Goal: Information Seeking & Learning: Learn about a topic

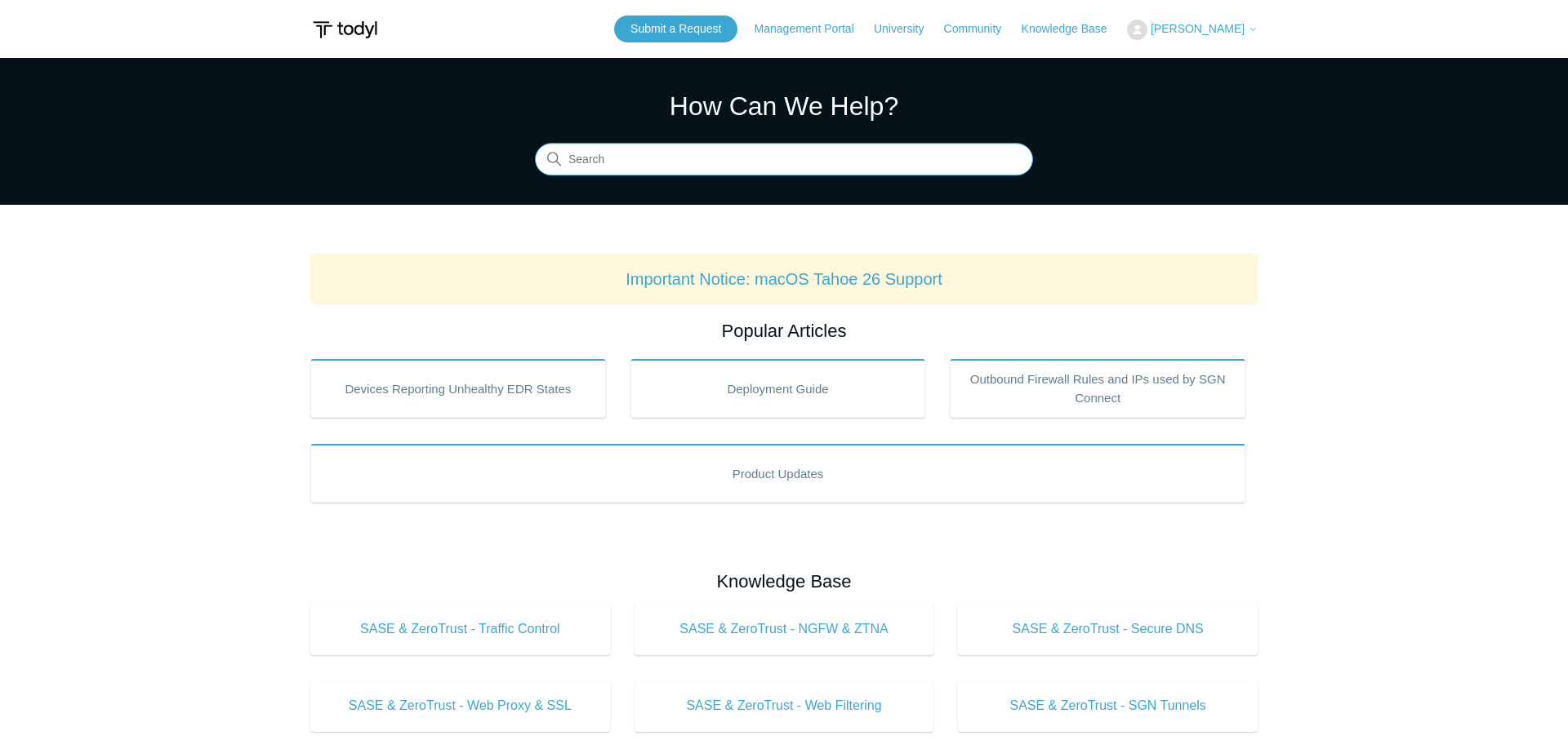
click at [619, 162] on input "Search" at bounding box center [784, 160] width 498 height 33
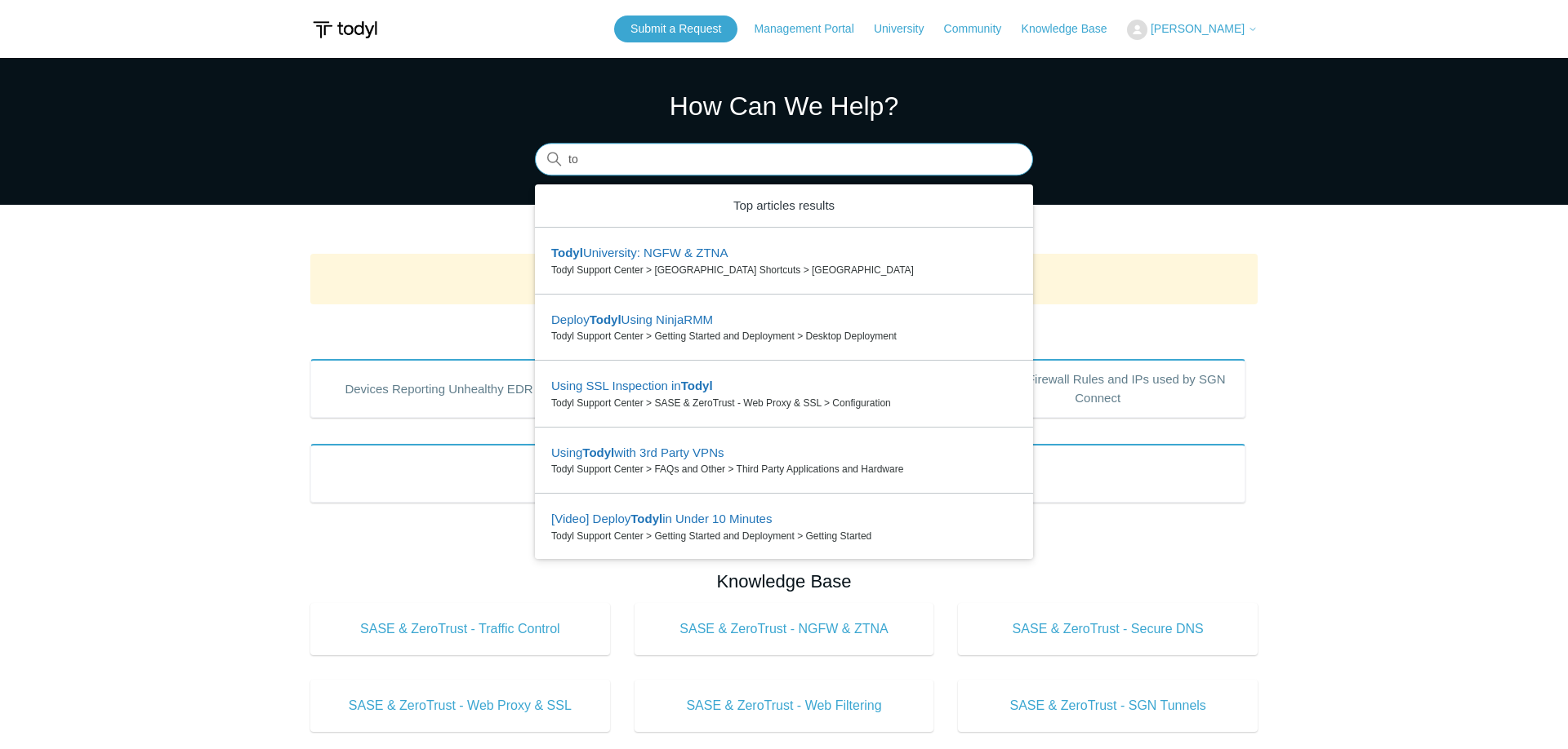
type input "t"
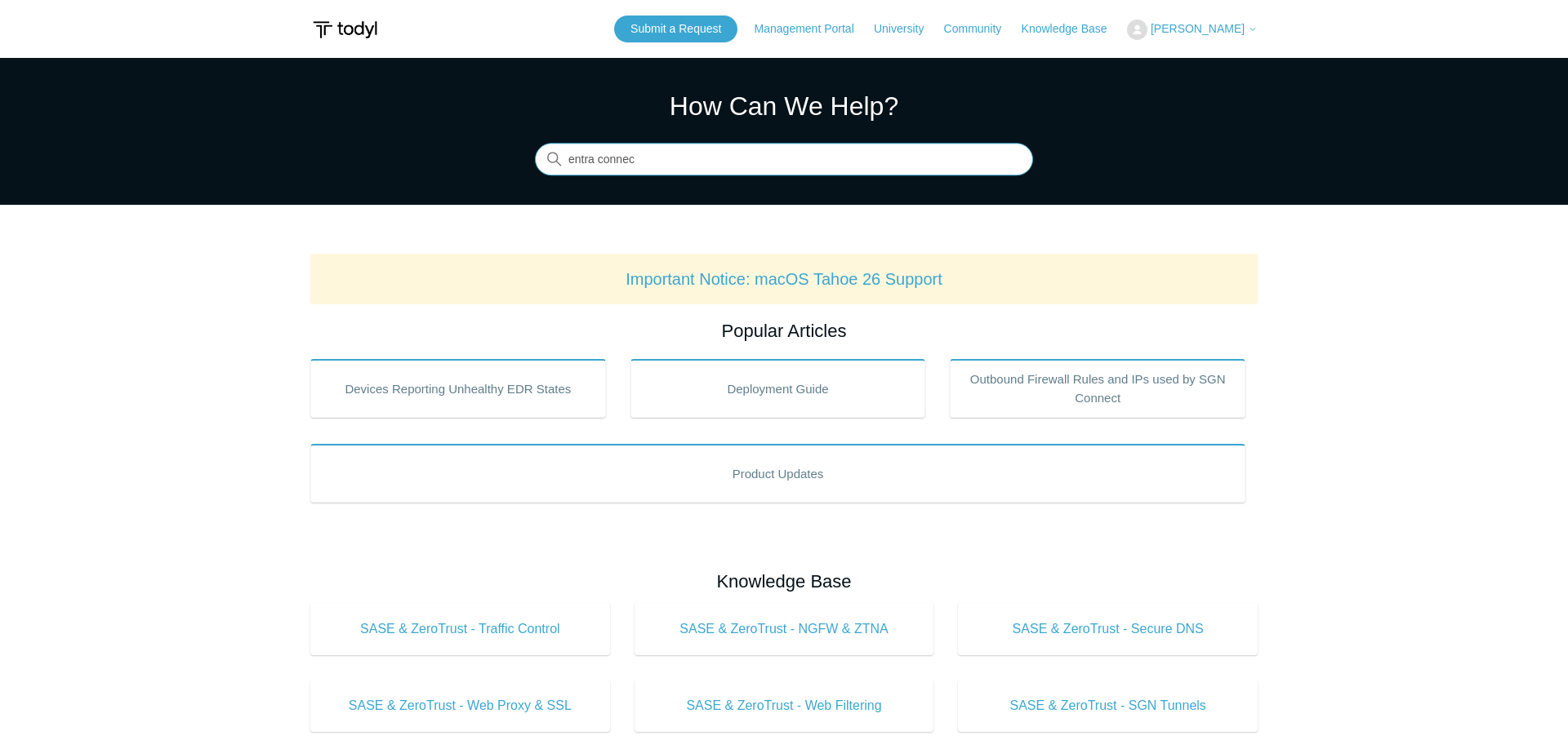
type input "entra connect"
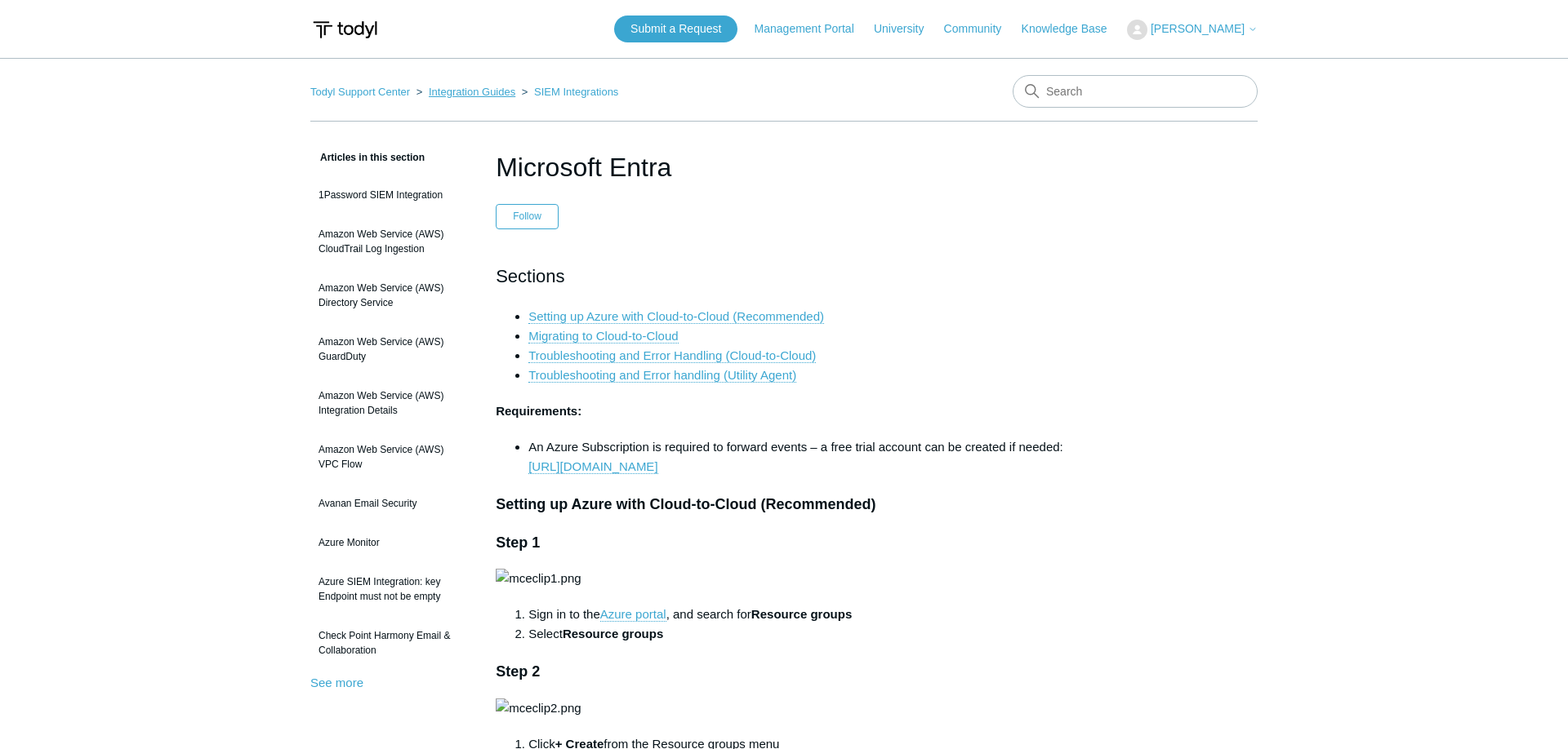
click at [484, 96] on link "Integration Guides" at bounding box center [472, 92] width 86 height 12
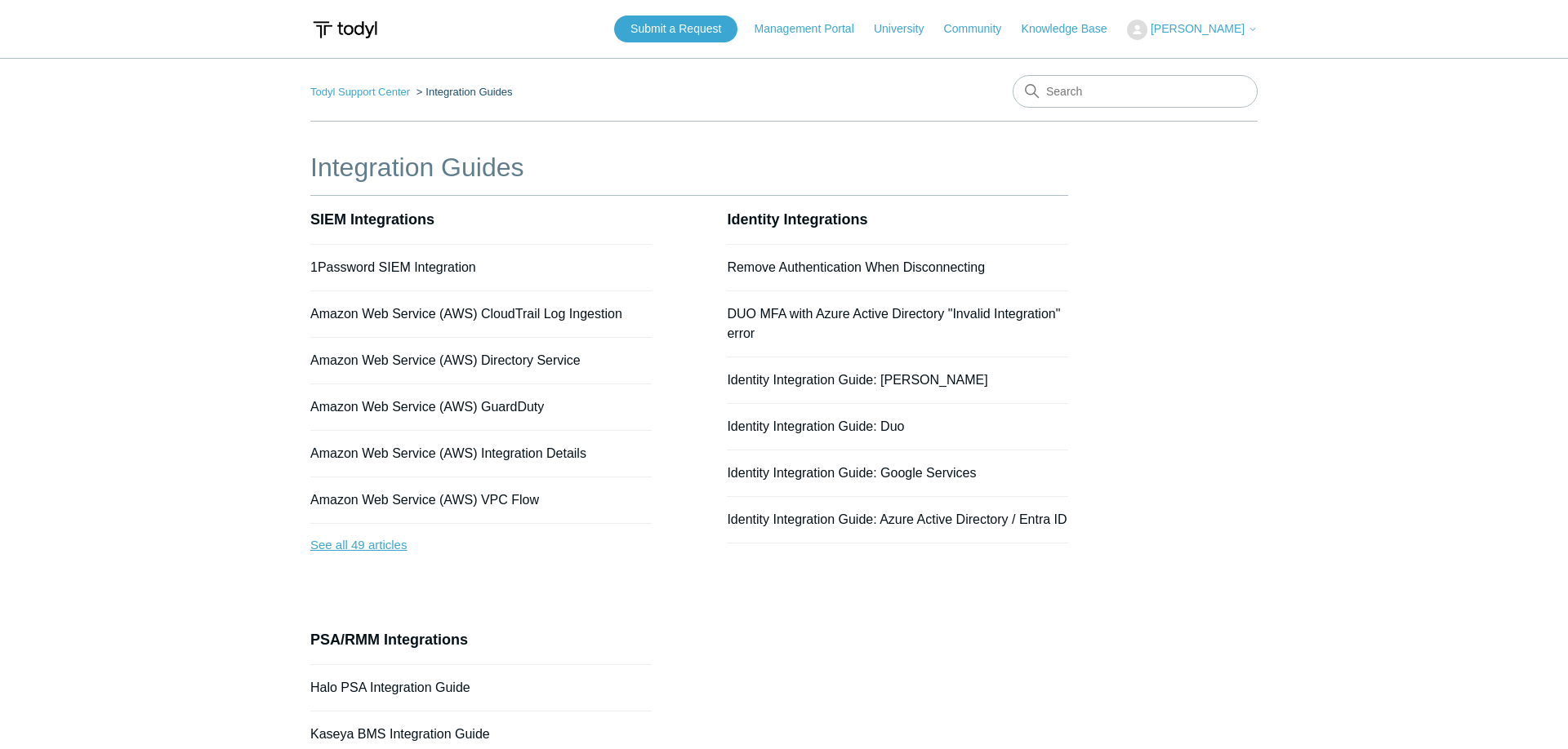
click at [374, 543] on link "See all 49 articles" at bounding box center [481, 545] width 341 height 43
